Goal: Consume media (video, audio)

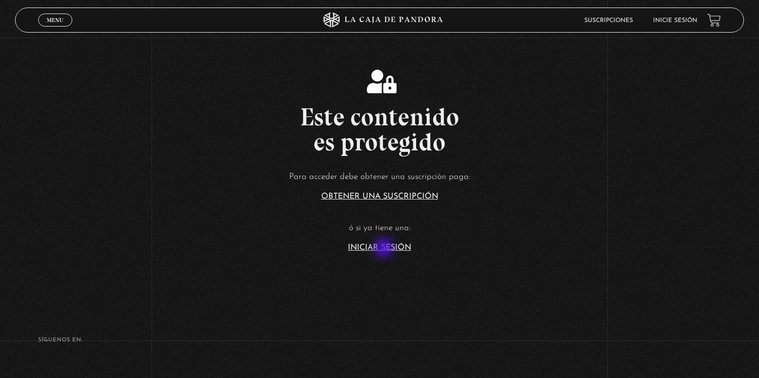
click at [384, 249] on link "Iniciar Sesión" at bounding box center [379, 248] width 63 height 8
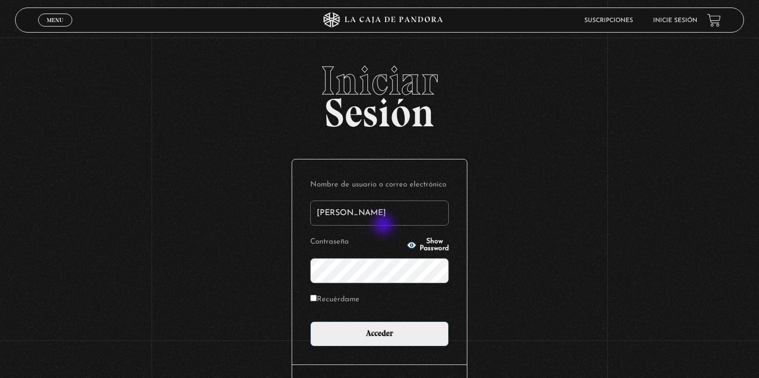
type input "[EMAIL_ADDRESS][DOMAIN_NAME]"
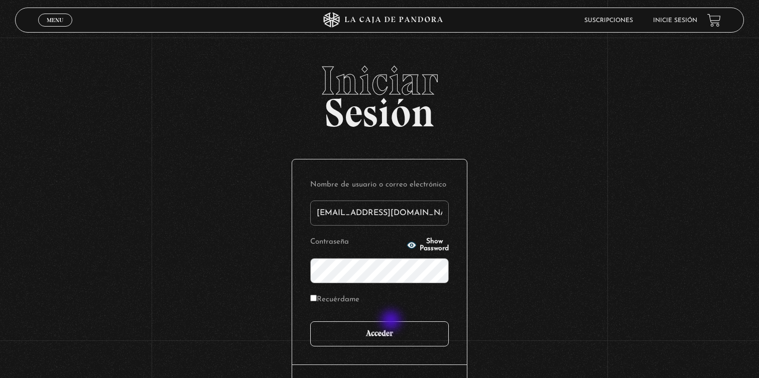
click at [392, 322] on input "Acceder" at bounding box center [379, 334] width 138 height 25
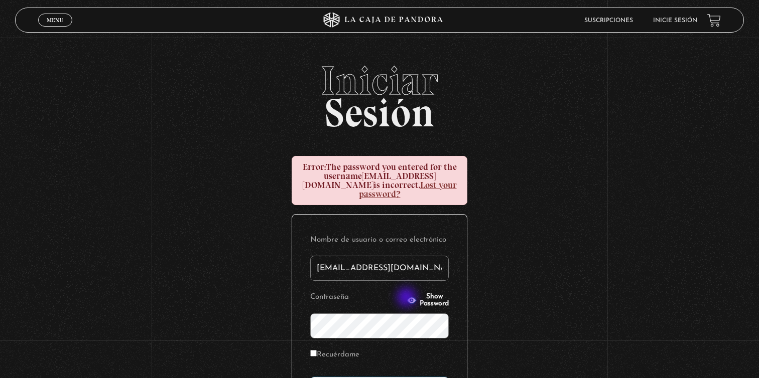
click at [419, 298] on span "Show Password" at bounding box center [433, 301] width 29 height 14
click at [316, 355] on input "Recuérdame" at bounding box center [313, 353] width 7 height 7
checkbox input "true"
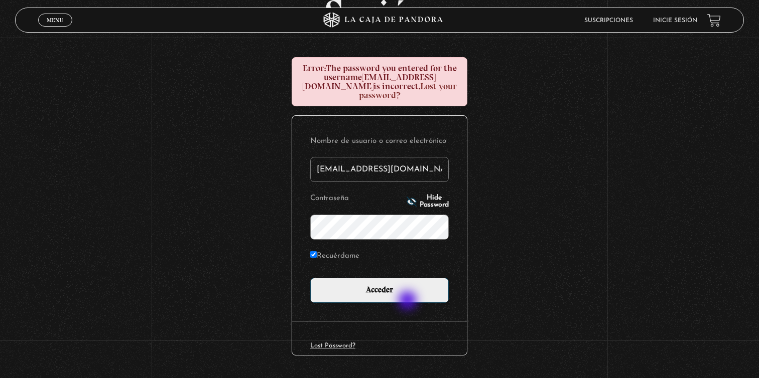
scroll to position [110, 0]
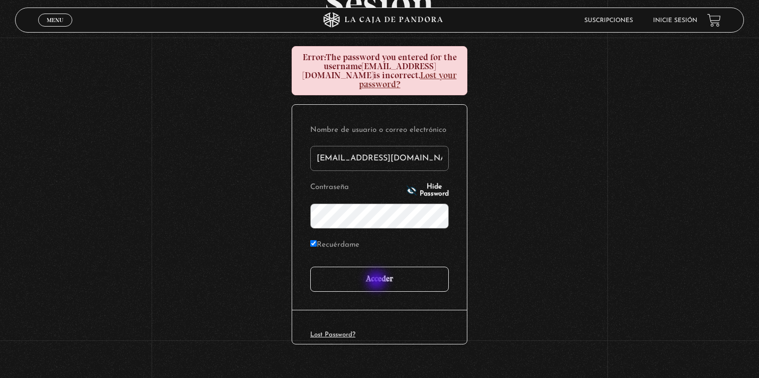
click at [375, 278] on input "Acceder" at bounding box center [379, 279] width 138 height 25
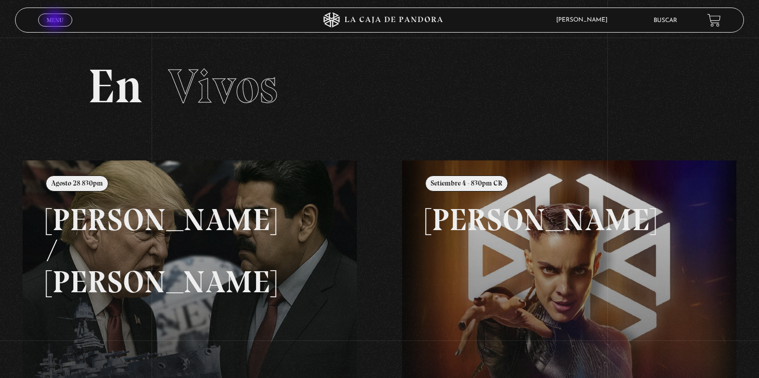
click at [56, 21] on span "Menu" at bounding box center [55, 20] width 17 height 6
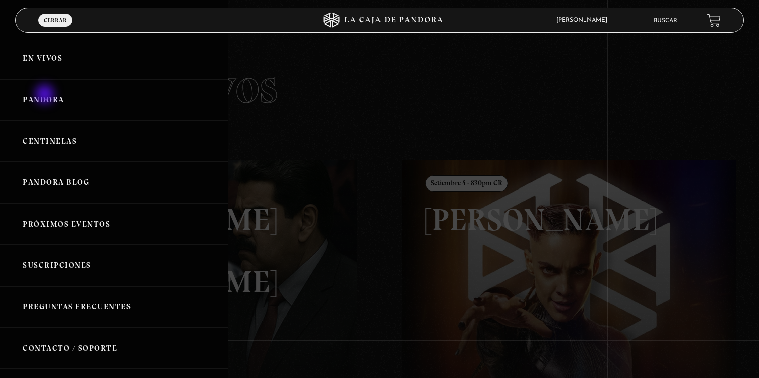
click at [46, 96] on link "Pandora" at bounding box center [114, 100] width 228 height 42
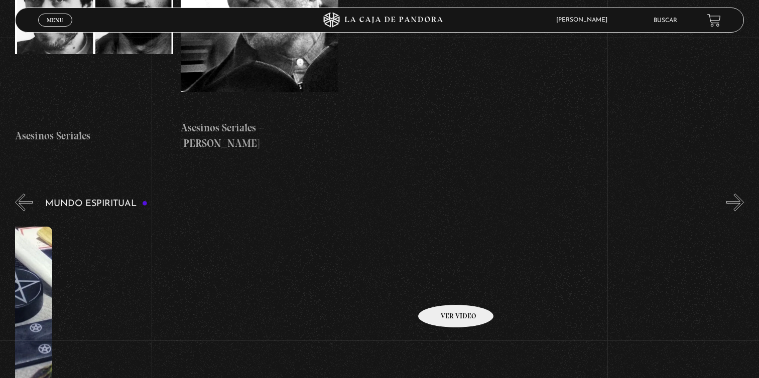
scroll to position [0, 2561]
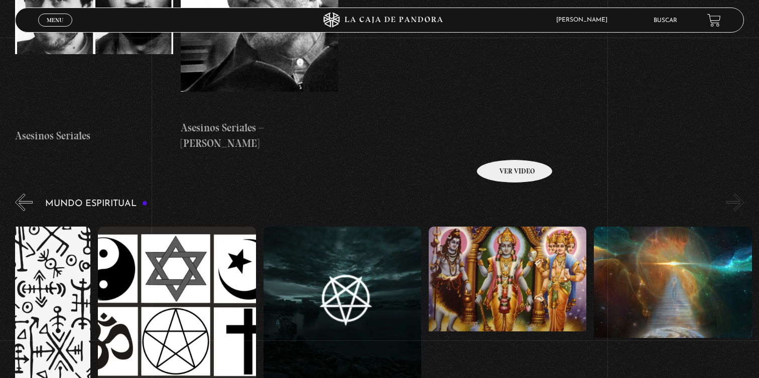
click at [501, 227] on figure at bounding box center [507, 317] width 158 height 181
click at [510, 227] on figure at bounding box center [507, 317] width 158 height 181
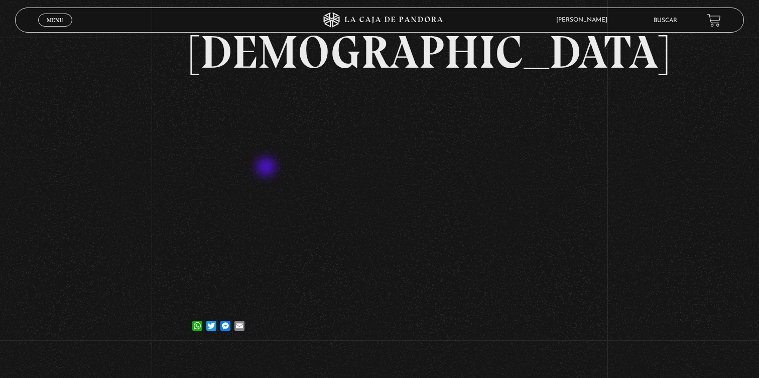
scroll to position [76, 0]
